Goal: Find specific page/section: Find specific page/section

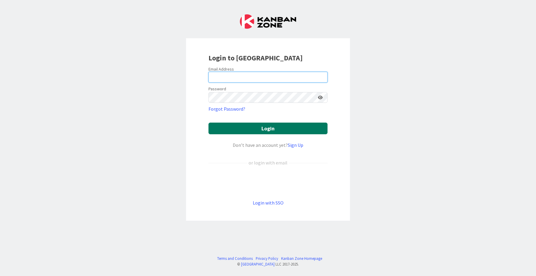
type input "[PERSON_NAME][EMAIL_ADDRESS][DOMAIN_NAME]"
click at [257, 131] on button "Login" at bounding box center [267, 129] width 119 height 12
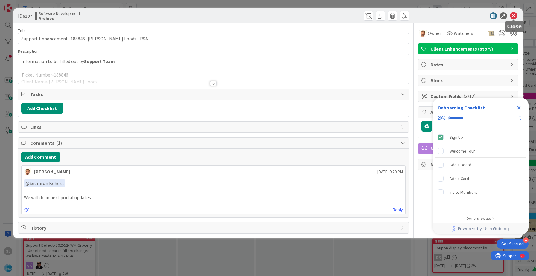
click at [514, 14] on icon at bounding box center [513, 15] width 7 height 7
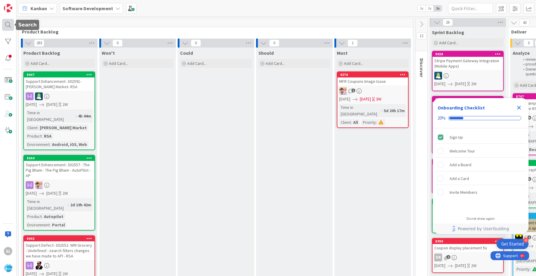
click at [4, 24] on div at bounding box center [8, 25] width 12 height 12
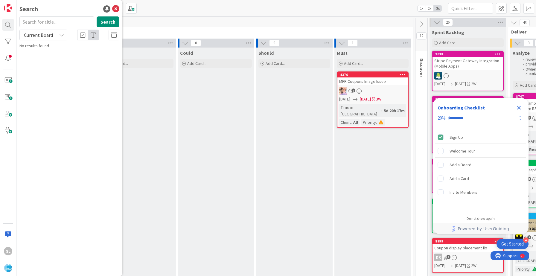
click at [48, 23] on input "text" at bounding box center [56, 21] width 75 height 11
type input "vowells"
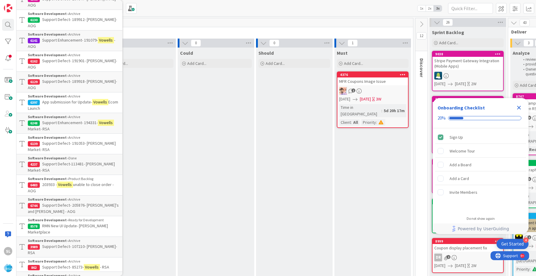
scroll to position [213, 0]
click at [73, 264] on span "Support Defect- 85273-" at bounding box center [63, 266] width 42 height 5
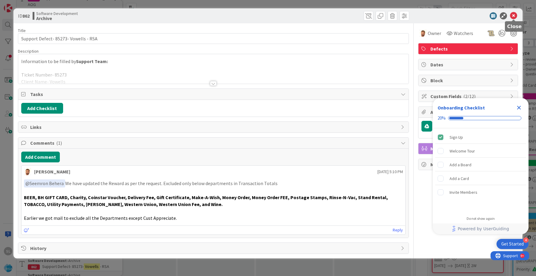
click at [515, 14] on icon at bounding box center [513, 15] width 7 height 7
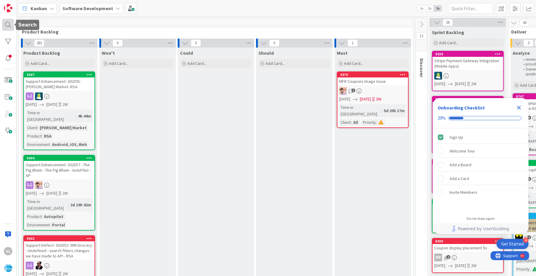
click at [6, 22] on div at bounding box center [8, 25] width 12 height 12
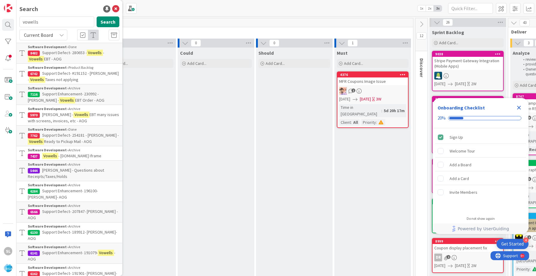
click at [78, 59] on p "Support Defect- 280653 - [PERSON_NAME] EBT - AOG" at bounding box center [73, 56] width 91 height 13
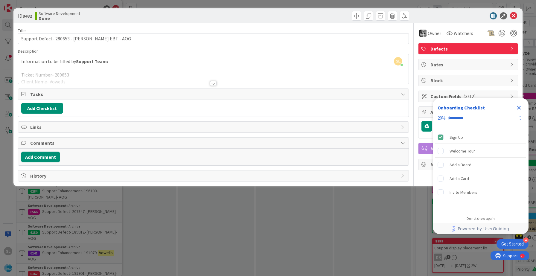
click at [214, 82] on div at bounding box center [213, 83] width 7 height 5
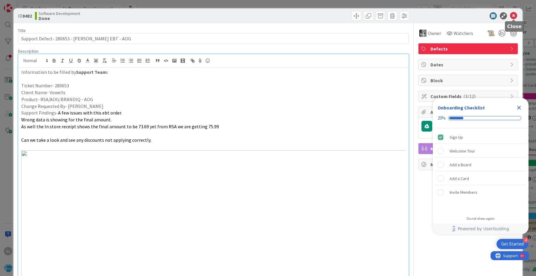
click at [514, 13] on icon at bounding box center [513, 15] width 7 height 7
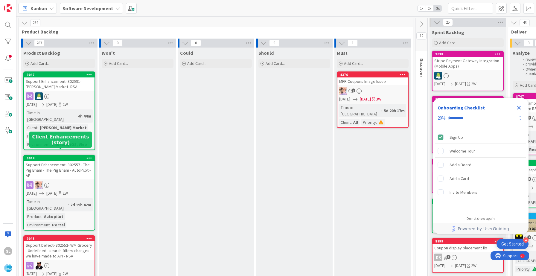
click at [70, 168] on div "Support Enhancement- 302557 - The Pig Bham - The Pig Bham - AutoPilot - AP" at bounding box center [59, 170] width 71 height 19
